Goal: Task Accomplishment & Management: Use online tool/utility

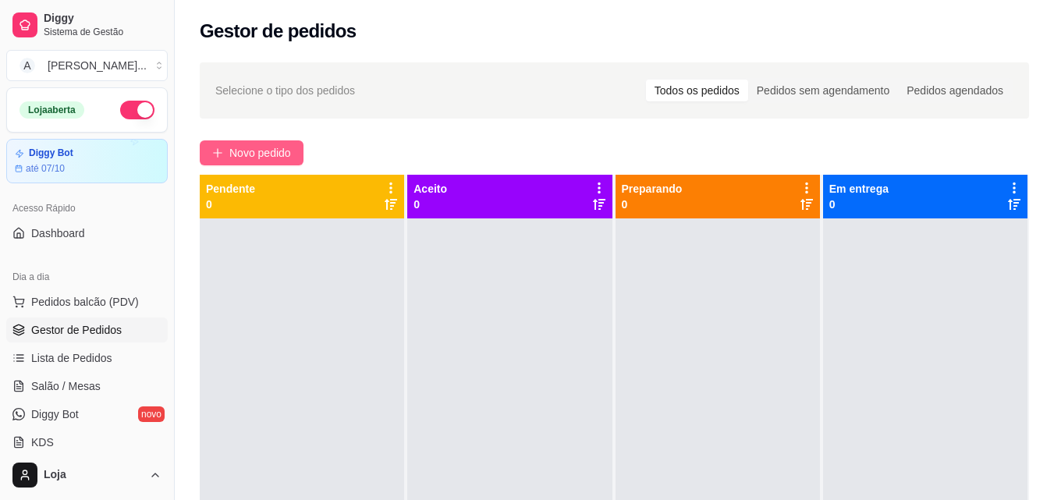
click at [280, 154] on span "Novo pedido" at bounding box center [260, 152] width 62 height 17
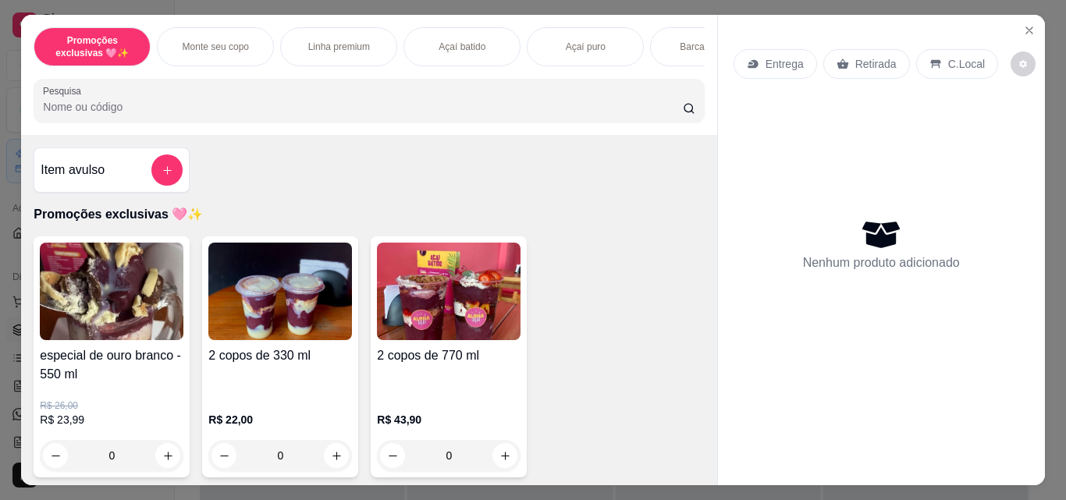
drag, startPoint x: 1032, startPoint y: 204, endPoint x: 784, endPoint y: 209, distance: 248.2
click at [1026, 229] on div "Entrega Retirada C.Local Nenhum produto adicionado" at bounding box center [881, 238] width 327 height 446
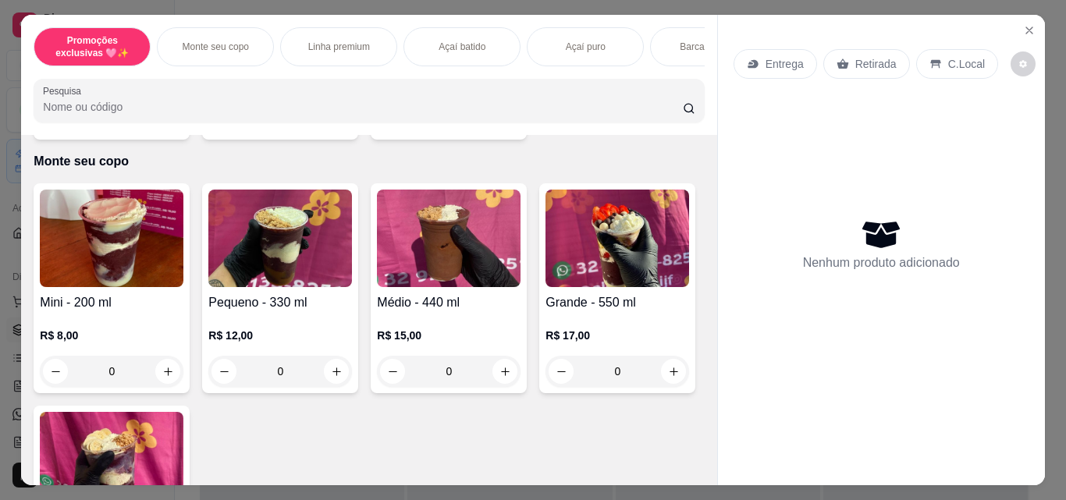
scroll to position [469, 0]
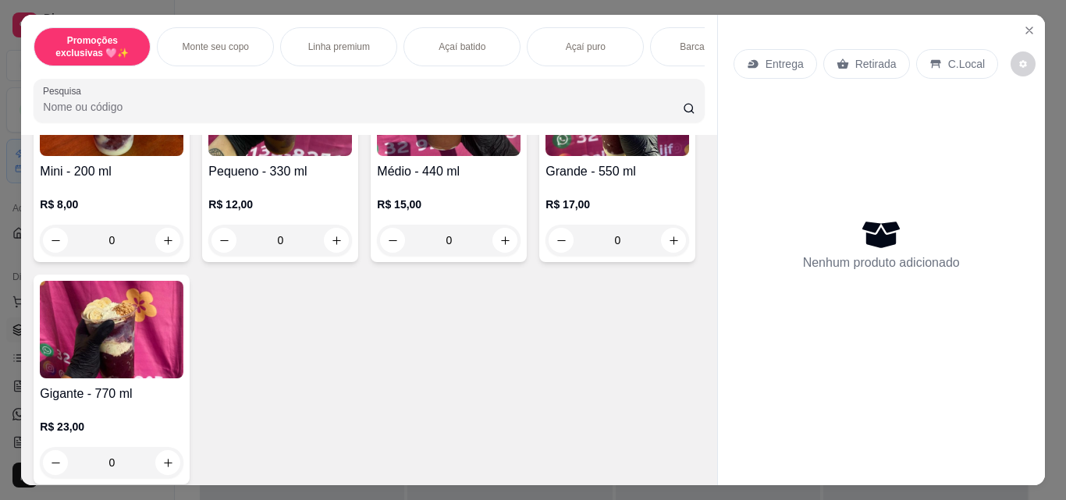
click at [327, 244] on div "0" at bounding box center [280, 240] width 144 height 31
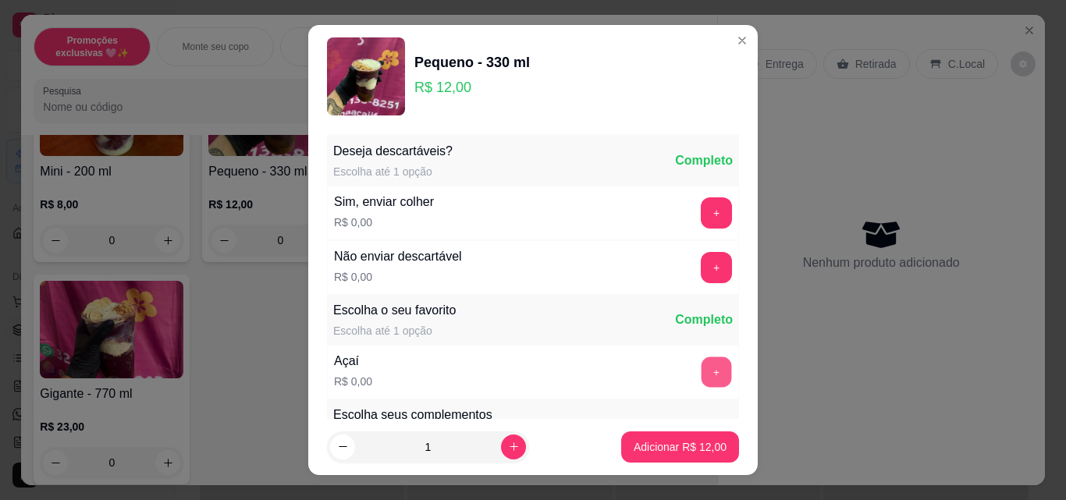
click at [702, 375] on button "+" at bounding box center [717, 372] width 30 height 30
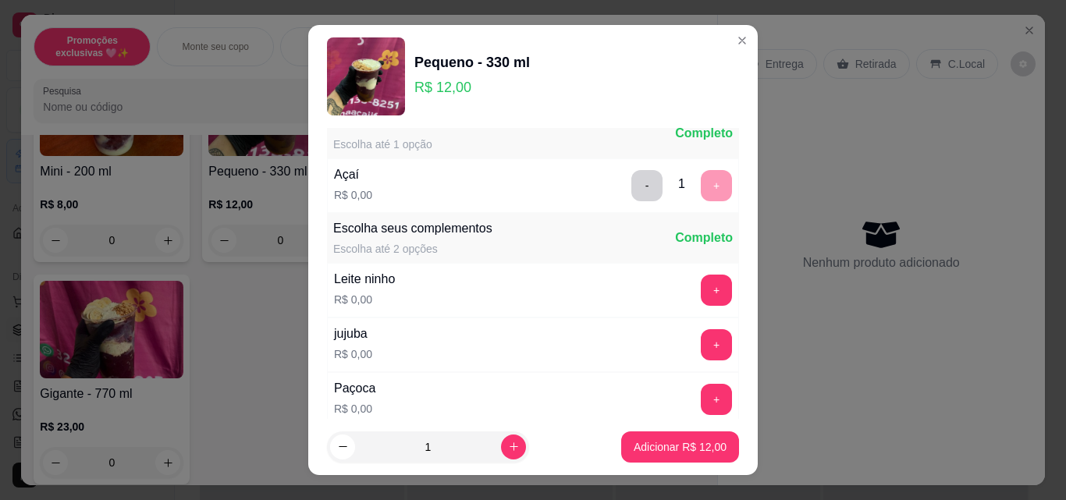
scroll to position [187, 0]
click at [702, 287] on button "+" at bounding box center [717, 290] width 30 height 30
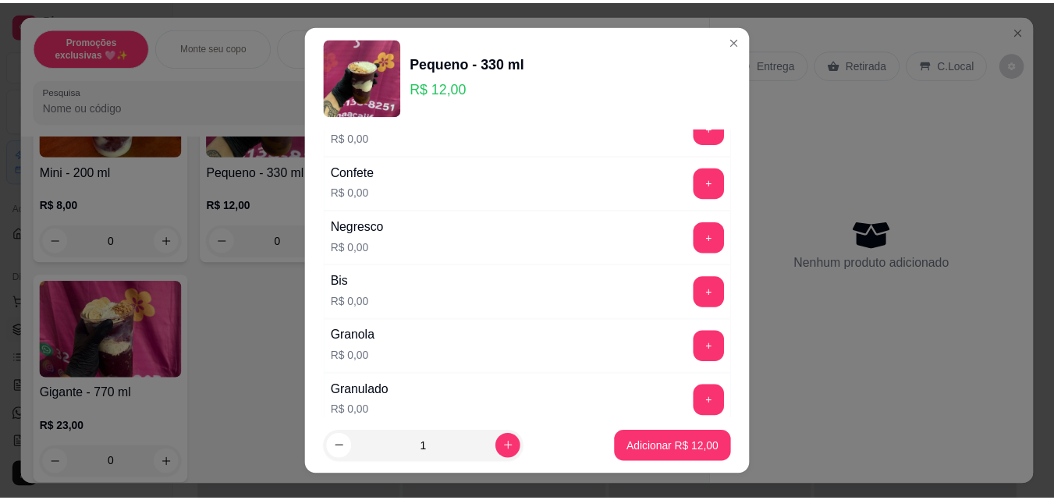
scroll to position [624, 0]
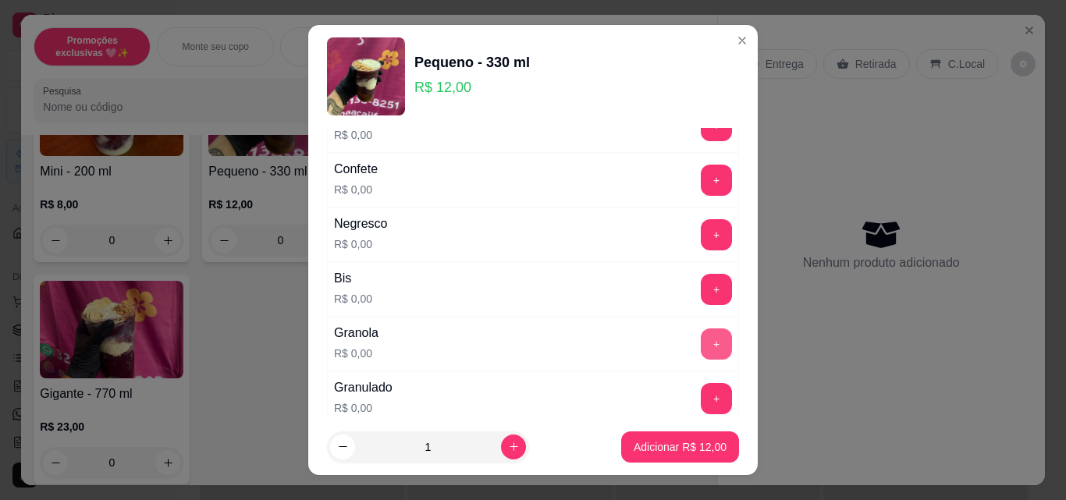
click at [701, 332] on button "+" at bounding box center [716, 344] width 31 height 31
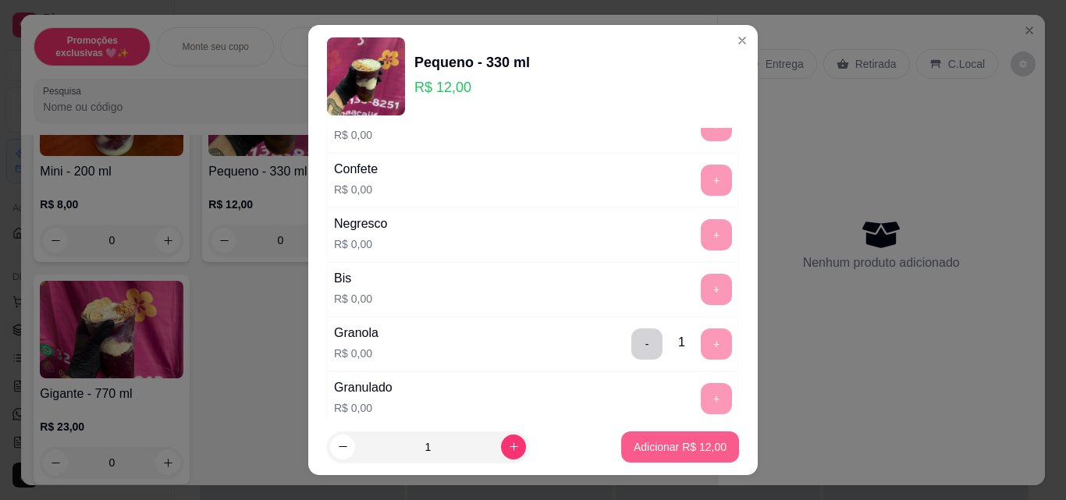
click at [697, 442] on p "Adicionar R$ 12,00" at bounding box center [680, 447] width 93 height 16
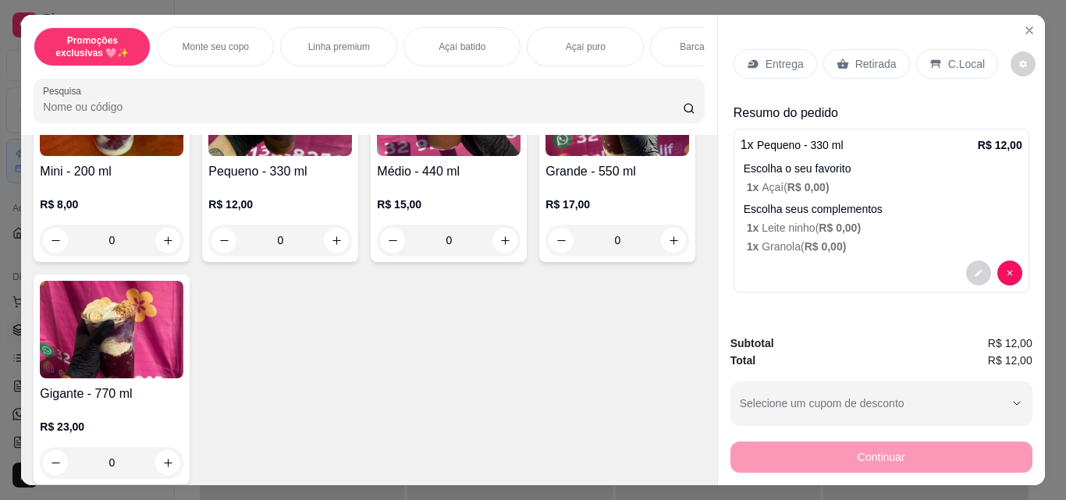
click at [840, 58] on icon at bounding box center [843, 64] width 12 height 12
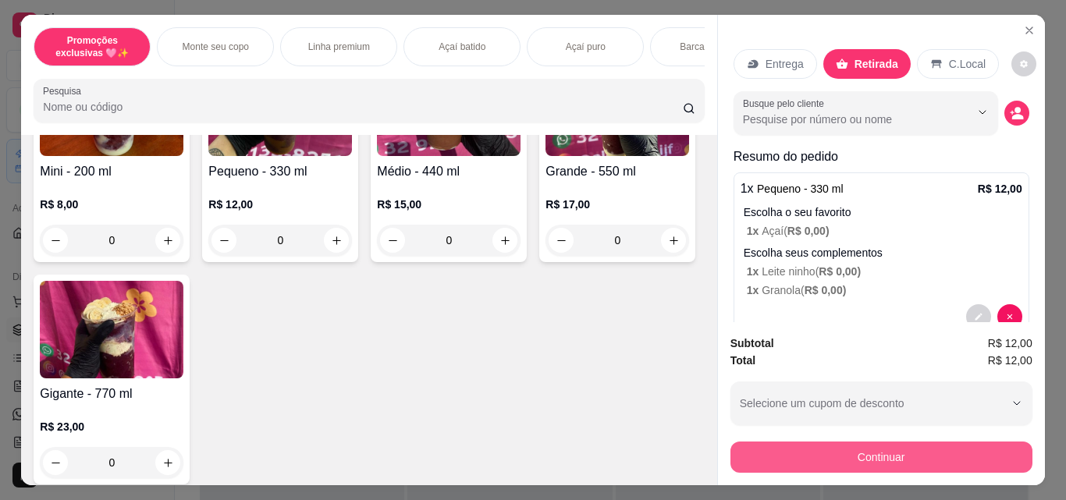
click at [875, 455] on button "Continuar" at bounding box center [881, 457] width 302 height 31
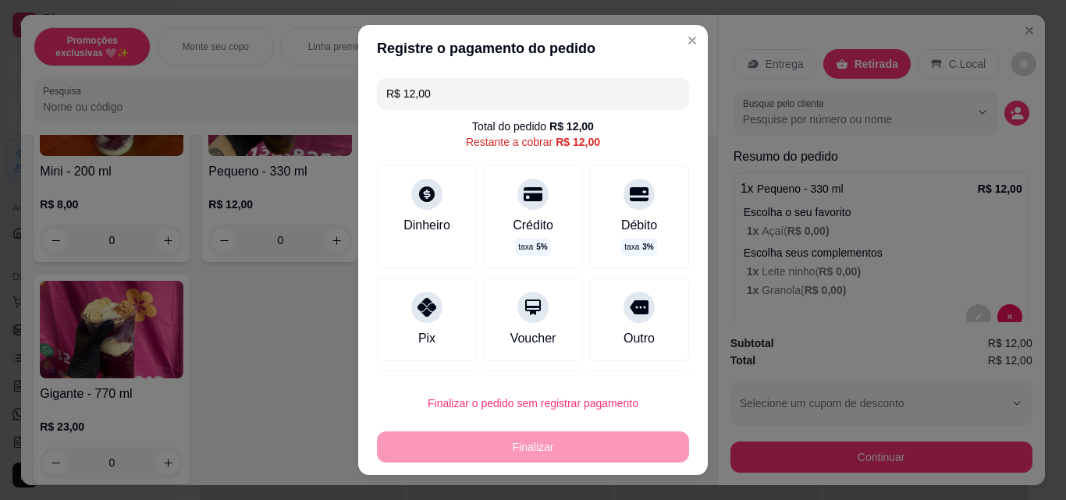
drag, startPoint x: 520, startPoint y: 315, endPoint x: 542, endPoint y: 435, distance: 121.4
click at [521, 330] on div "Voucher" at bounding box center [533, 320] width 100 height 83
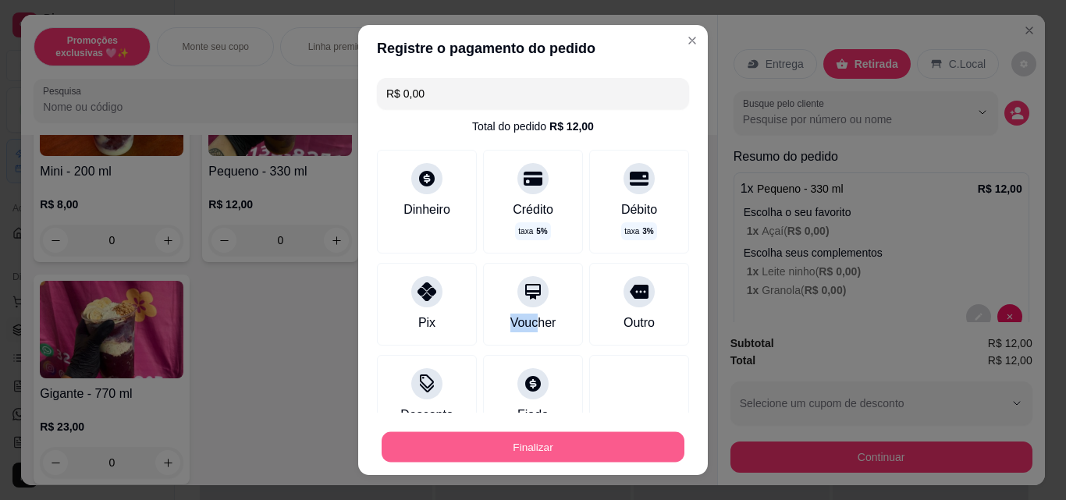
click at [550, 453] on button "Finalizar" at bounding box center [533, 447] width 303 height 30
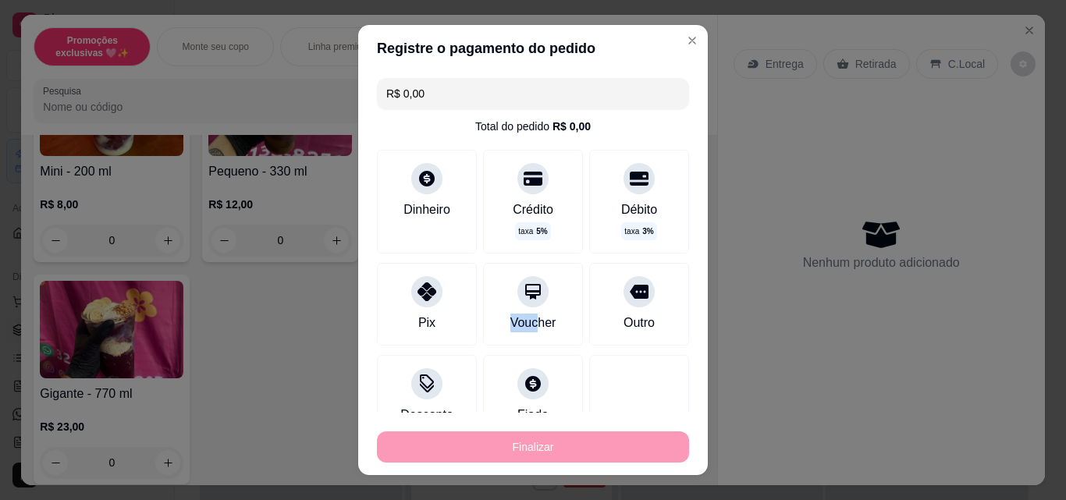
type input "-R$ 12,00"
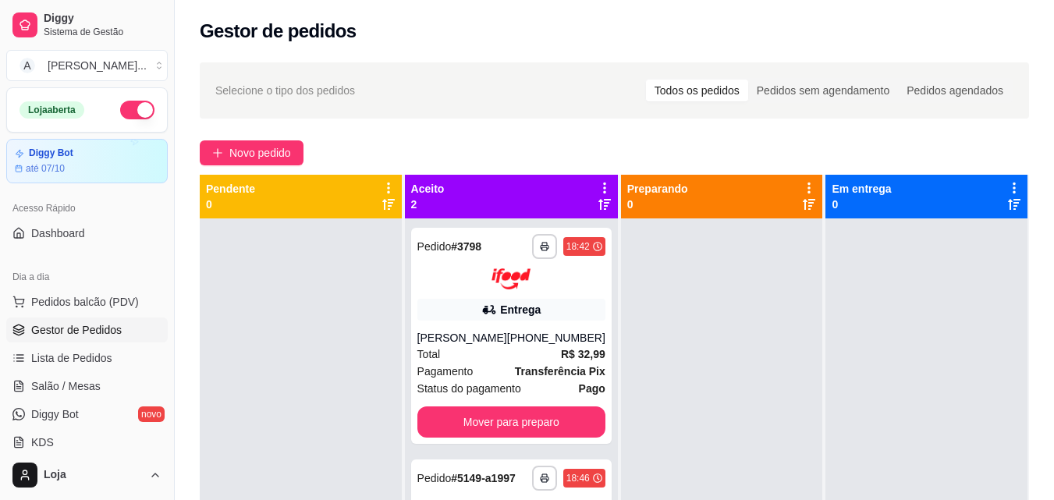
click at [347, 332] on div at bounding box center [301, 469] width 202 height 500
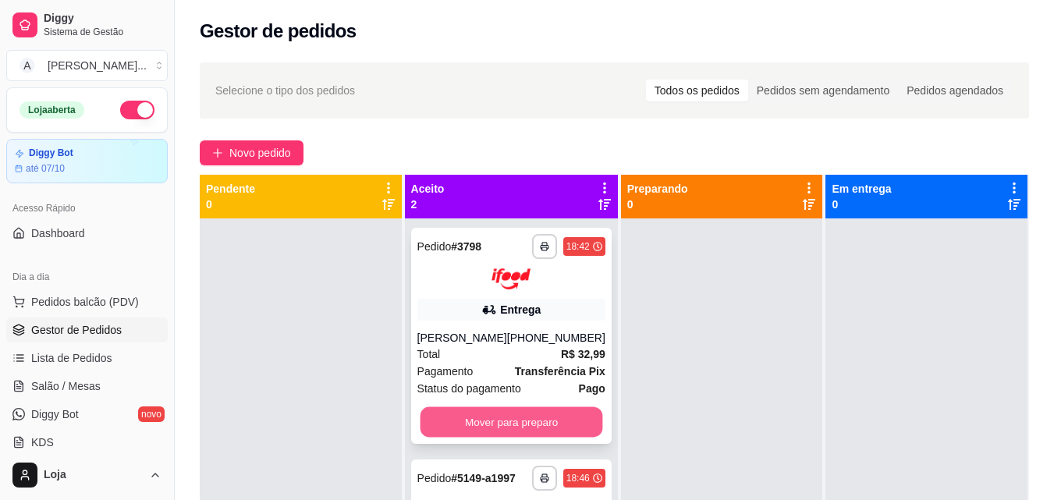
click at [464, 428] on button "Mover para preparo" at bounding box center [511, 422] width 183 height 30
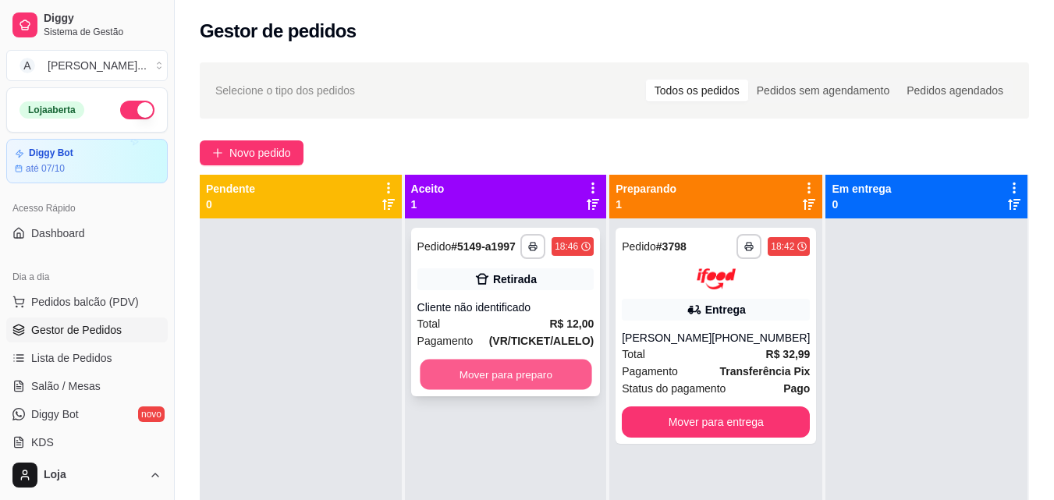
click at [517, 367] on button "Mover para preparo" at bounding box center [506, 375] width 172 height 30
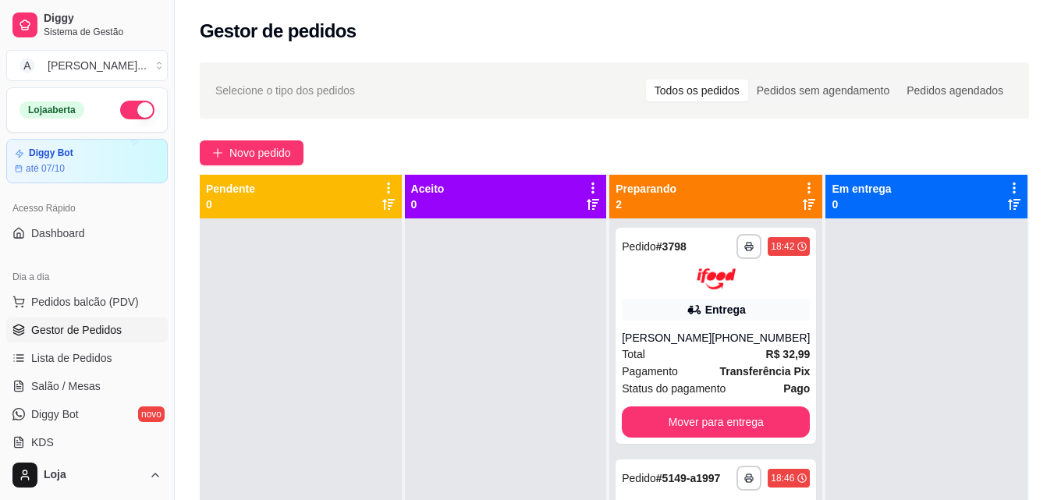
click at [803, 209] on icon at bounding box center [809, 204] width 12 height 12
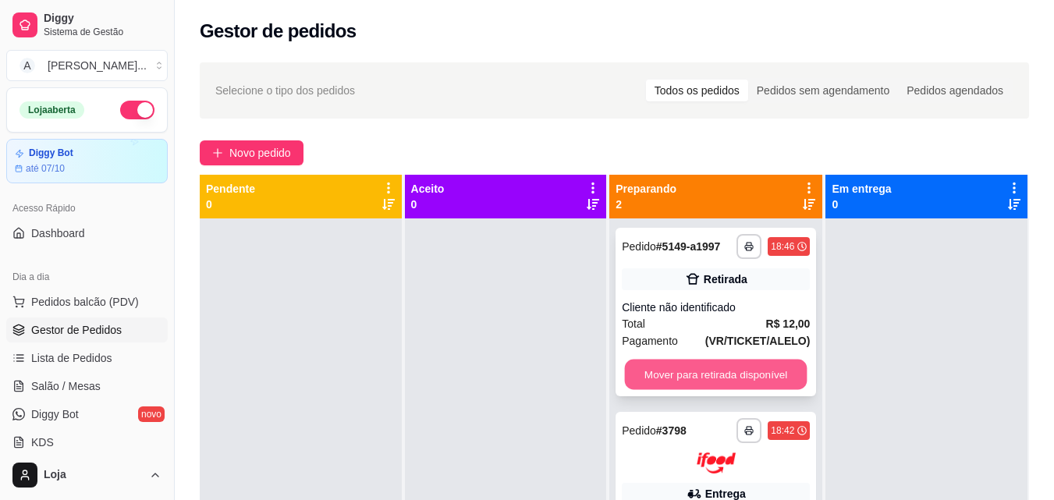
click at [750, 376] on button "Mover para retirada disponível" at bounding box center [716, 375] width 183 height 30
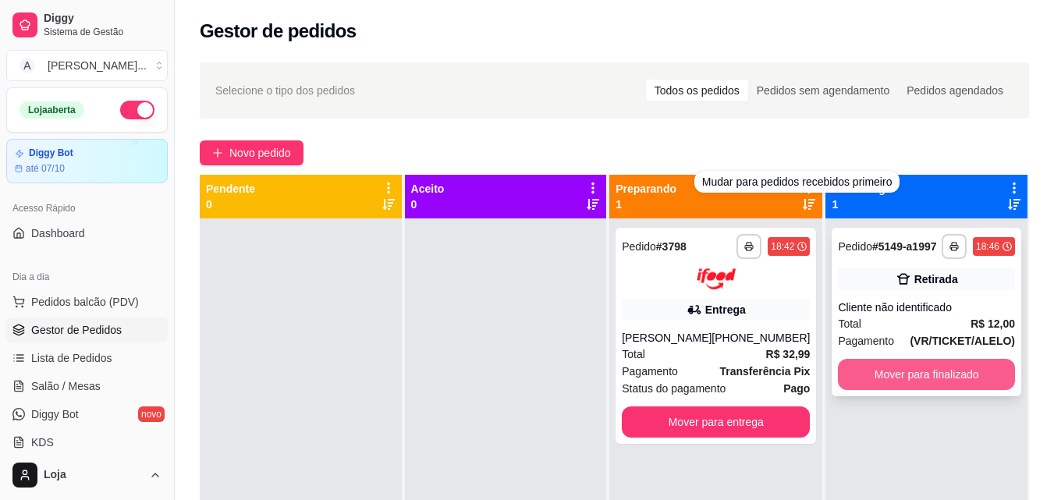
click at [943, 368] on button "Mover para finalizado" at bounding box center [926, 374] width 177 height 31
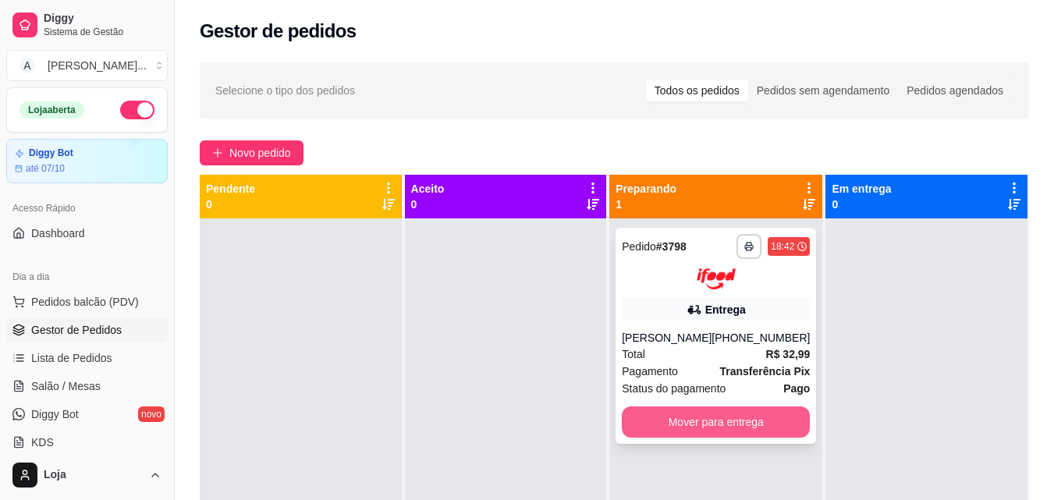
click at [771, 432] on button "Mover para entrega" at bounding box center [716, 422] width 188 height 31
